Goal: Navigation & Orientation: Find specific page/section

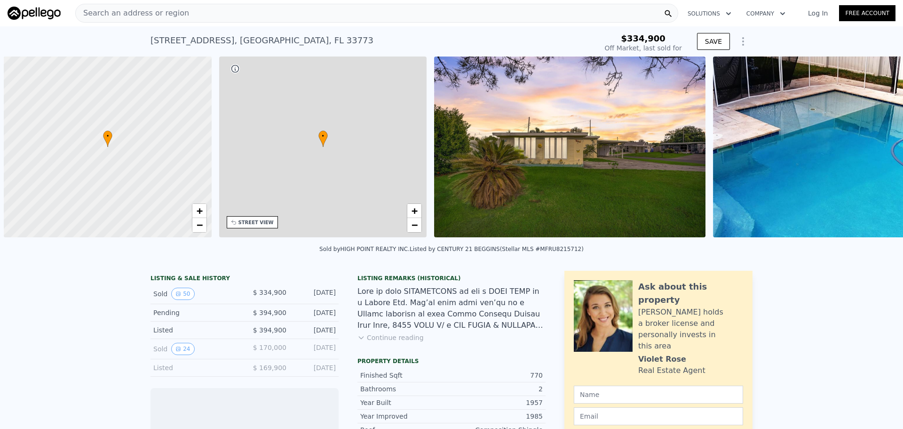
scroll to position [0, 4]
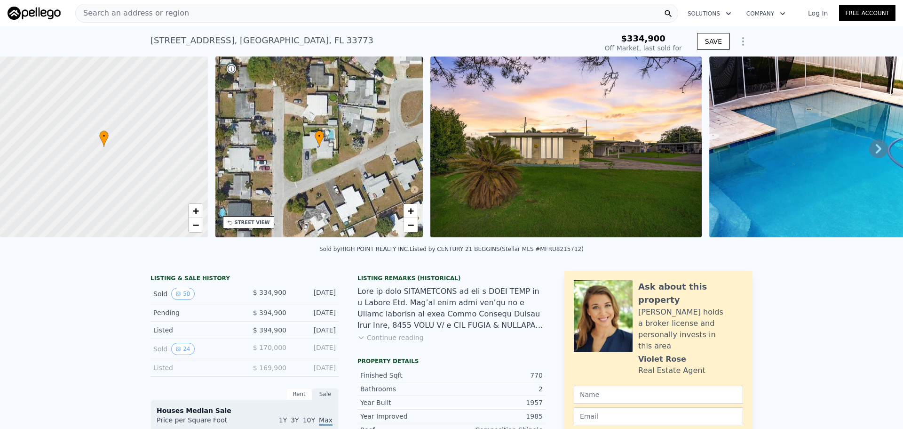
click at [874, 147] on icon at bounding box center [879, 148] width 19 height 19
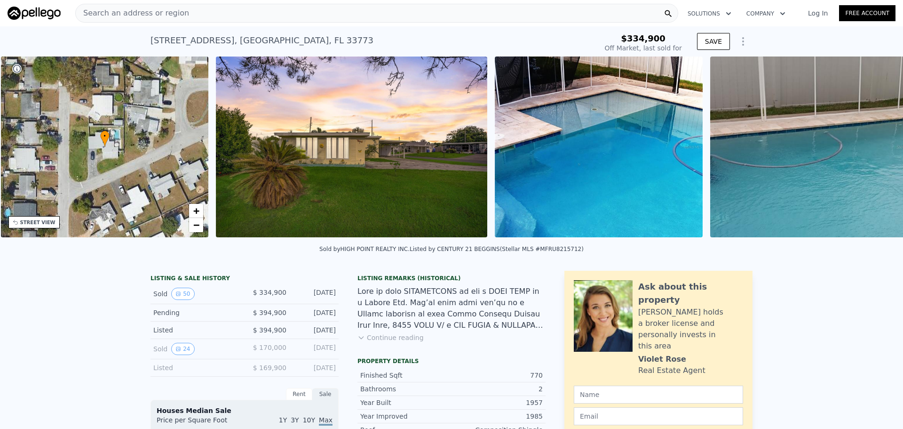
scroll to position [0, 219]
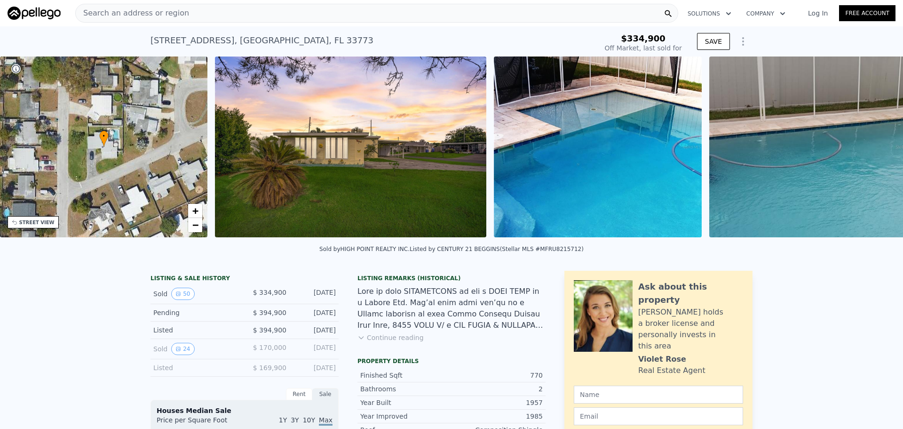
click at [874, 147] on div "• + − • + − STREET VIEW Loading... SATELLITE VIEW" at bounding box center [451, 148] width 903 height 184
click at [874, 147] on icon at bounding box center [879, 148] width 19 height 19
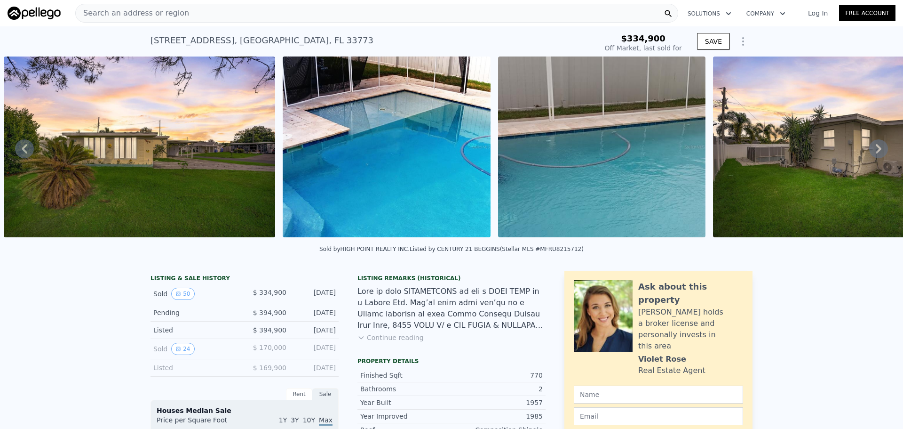
click at [874, 147] on icon at bounding box center [879, 148] width 19 height 19
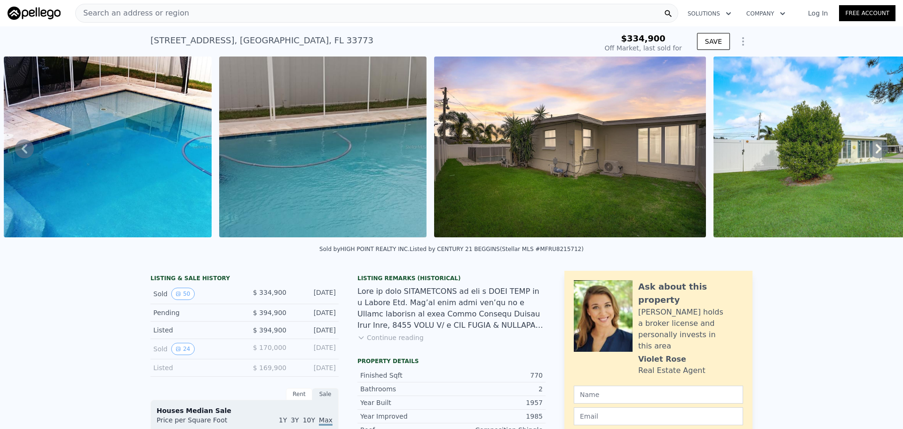
click at [874, 147] on icon at bounding box center [879, 148] width 19 height 19
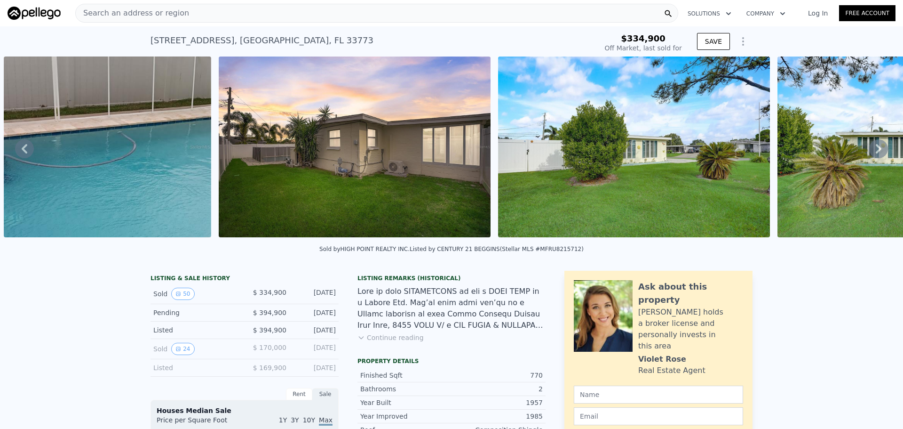
click at [874, 147] on icon at bounding box center [879, 148] width 19 height 19
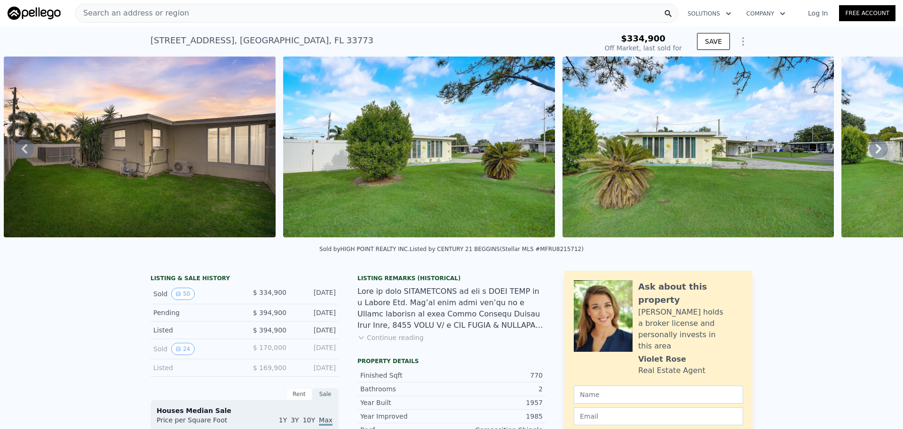
click at [874, 147] on icon at bounding box center [879, 148] width 19 height 19
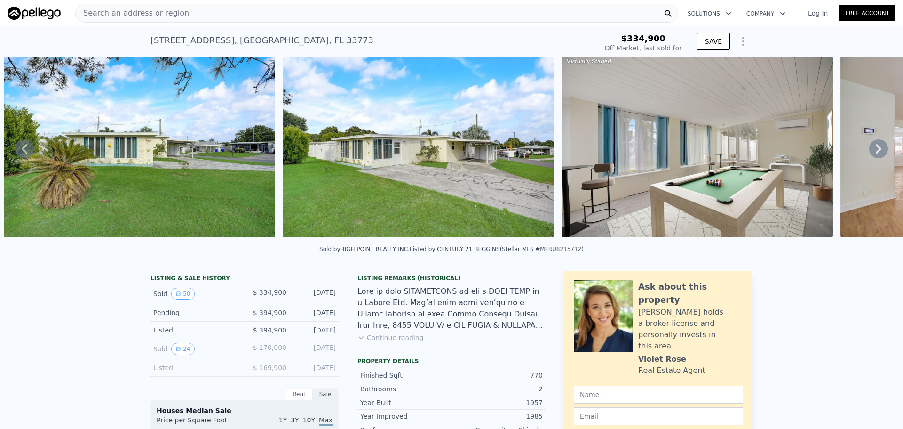
click at [874, 147] on icon at bounding box center [879, 148] width 19 height 19
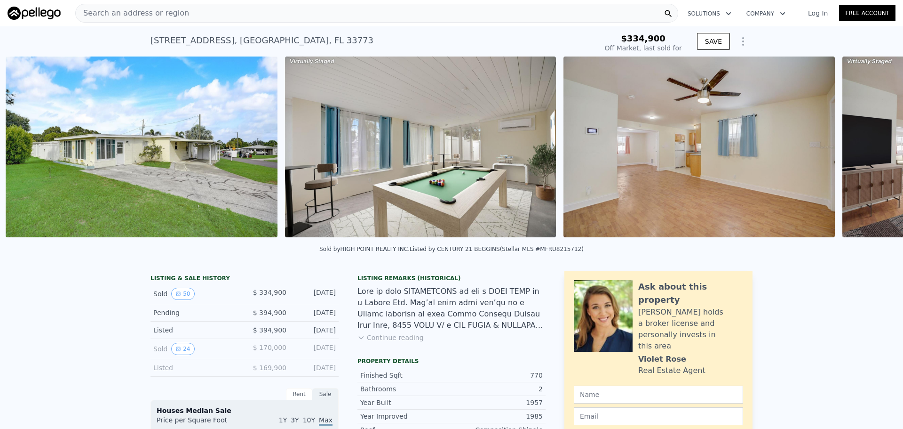
scroll to position [0, 1978]
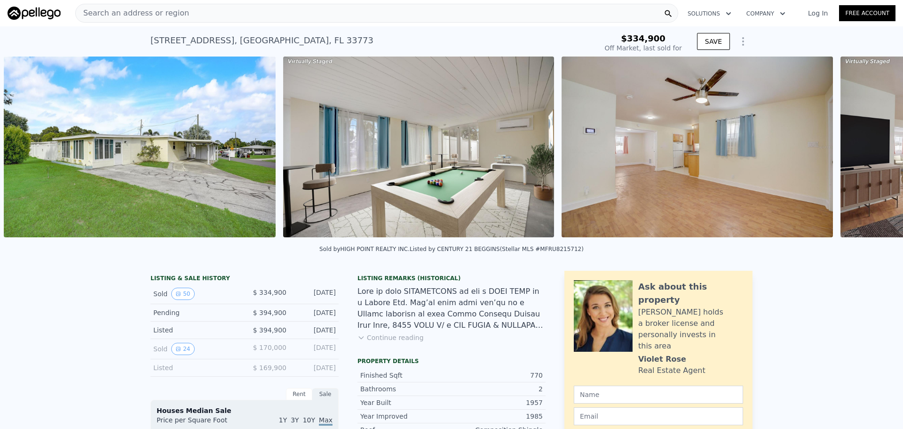
click at [874, 147] on div "• + − • + − STREET VIEW Loading... SATELLITE VIEW" at bounding box center [451, 148] width 903 height 184
click at [874, 147] on icon at bounding box center [879, 148] width 19 height 19
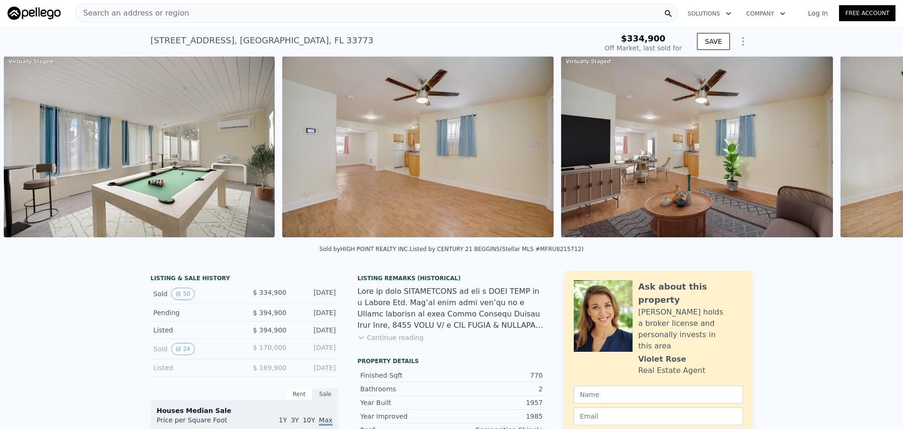
click at [874, 147] on div "• + − • + − STREET VIEW Loading... SATELLITE VIEW" at bounding box center [451, 148] width 903 height 184
click at [874, 147] on icon at bounding box center [879, 148] width 19 height 19
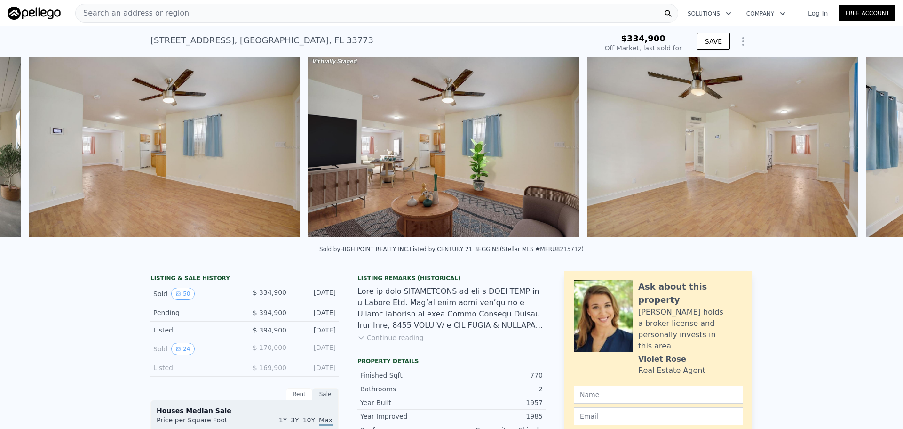
scroll to position [0, 2536]
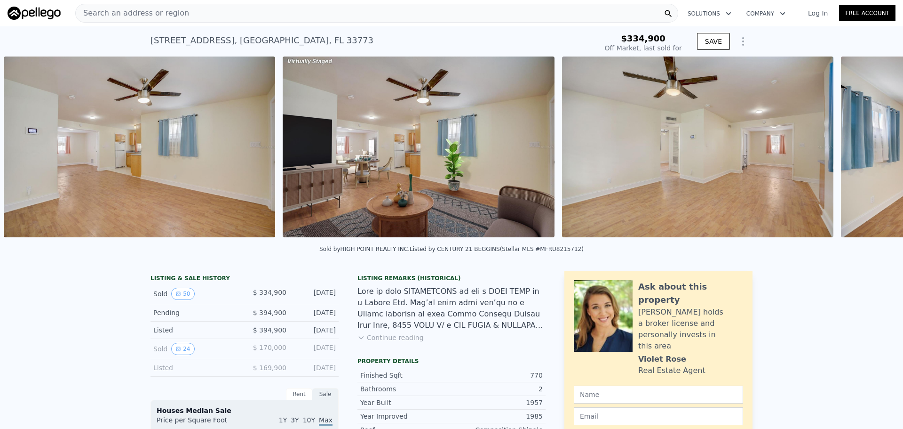
click at [874, 147] on div "• + − • + − STREET VIEW Loading... SATELLITE VIEW" at bounding box center [451, 148] width 903 height 184
click at [874, 147] on icon at bounding box center [879, 148] width 19 height 19
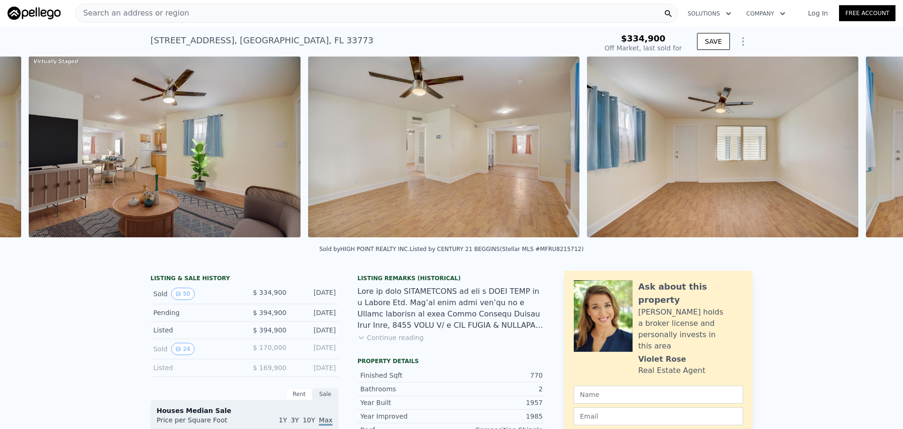
scroll to position [0, 2815]
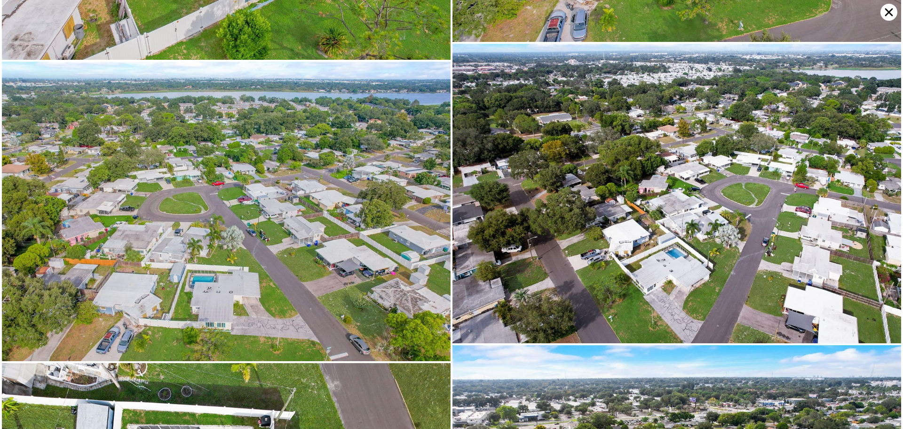
scroll to position [5913, 0]
